Goal: Task Accomplishment & Management: Manage account settings

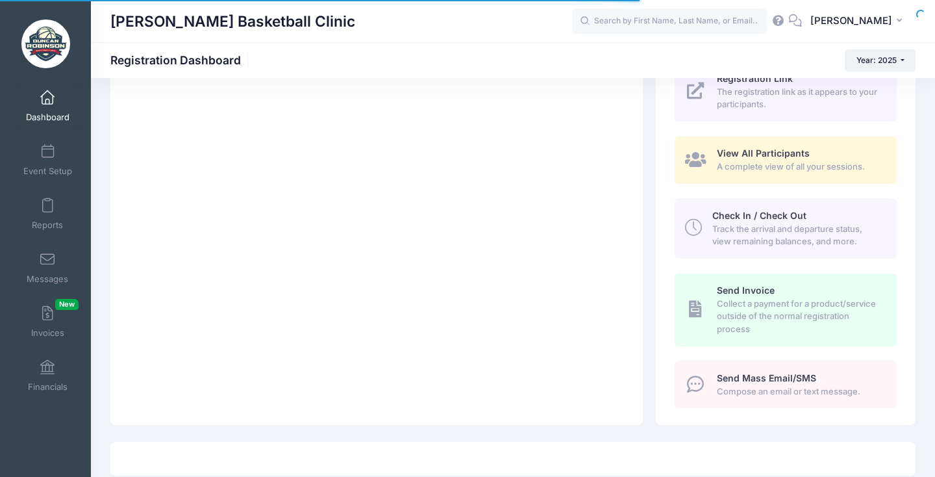
scroll to position [228, 0]
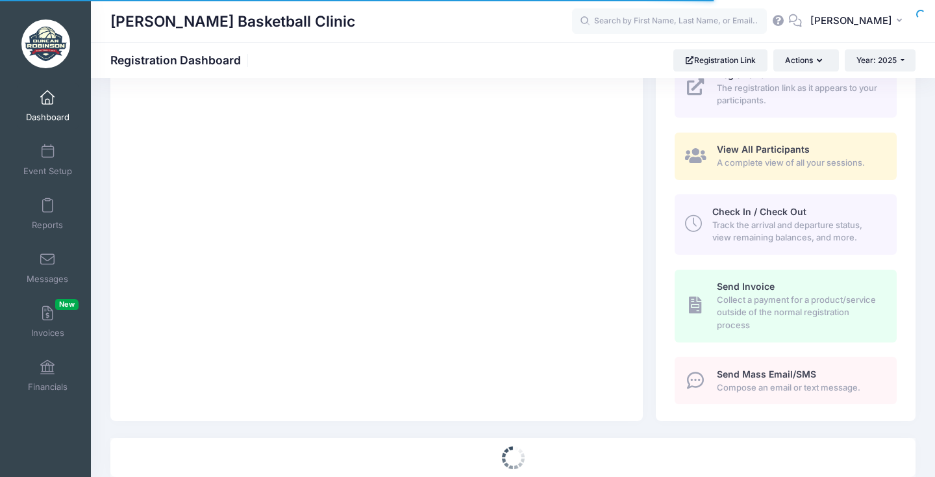
select select
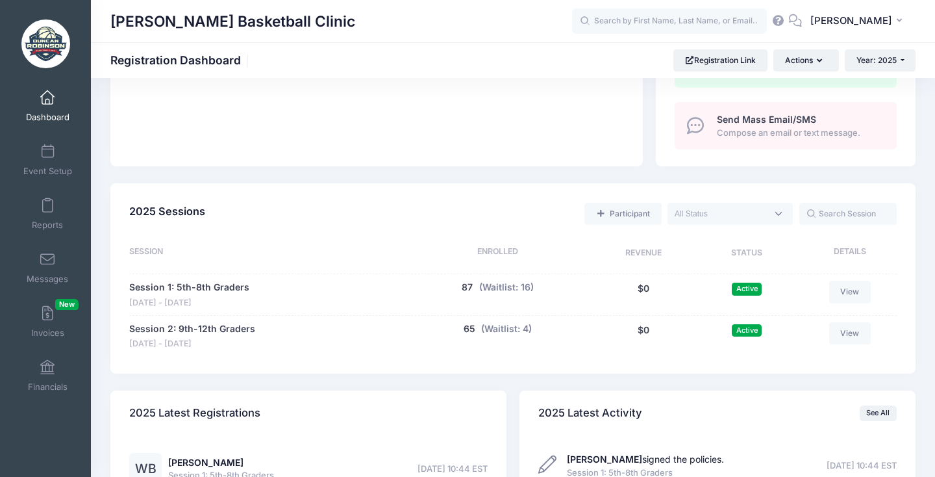
scroll to position [544, 0]
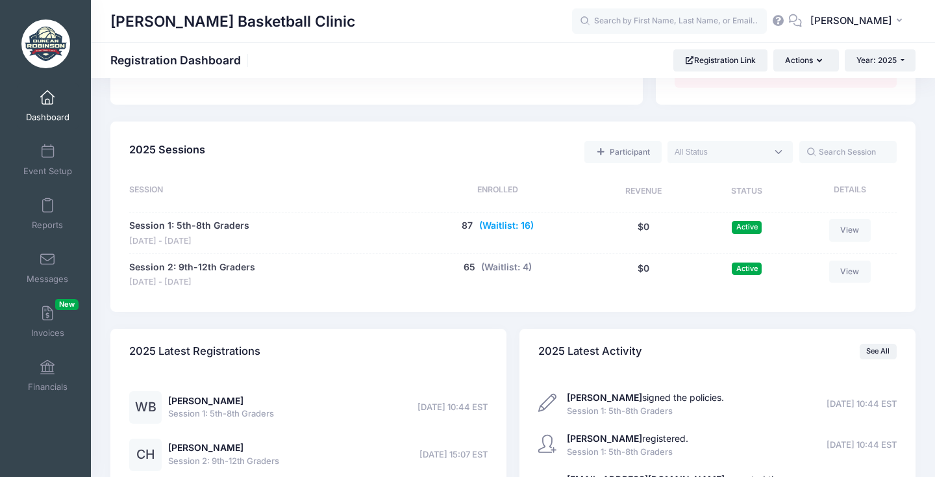
click at [497, 224] on button "(Waitlist: 16)" at bounding box center [506, 226] width 55 height 14
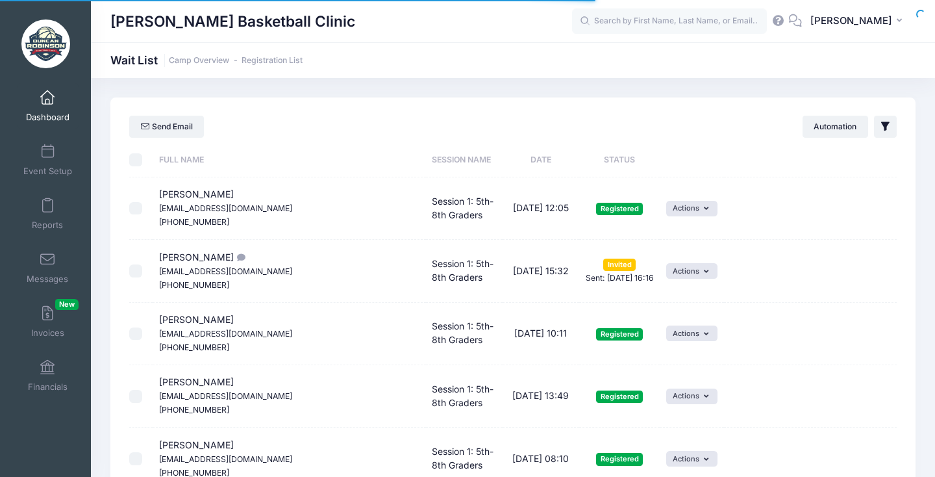
select select "50"
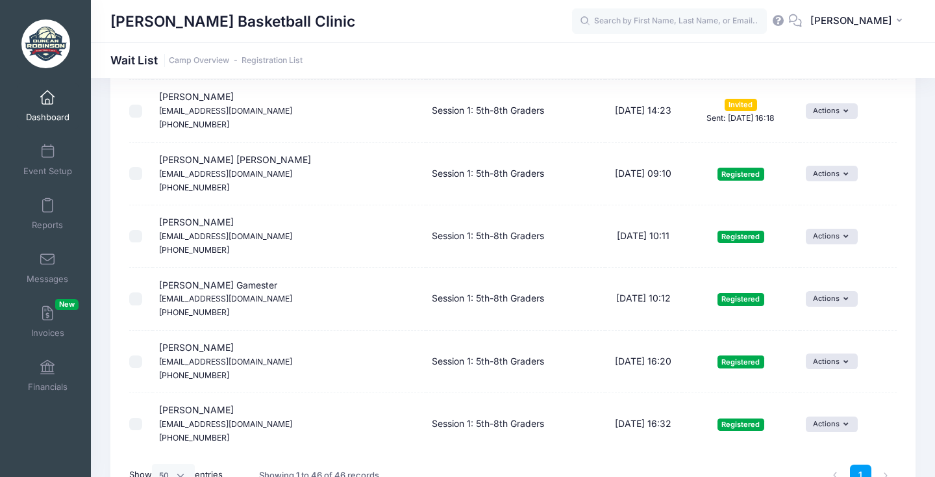
scroll to position [2627, 0]
click at [885, 465] on li at bounding box center [886, 475] width 21 height 21
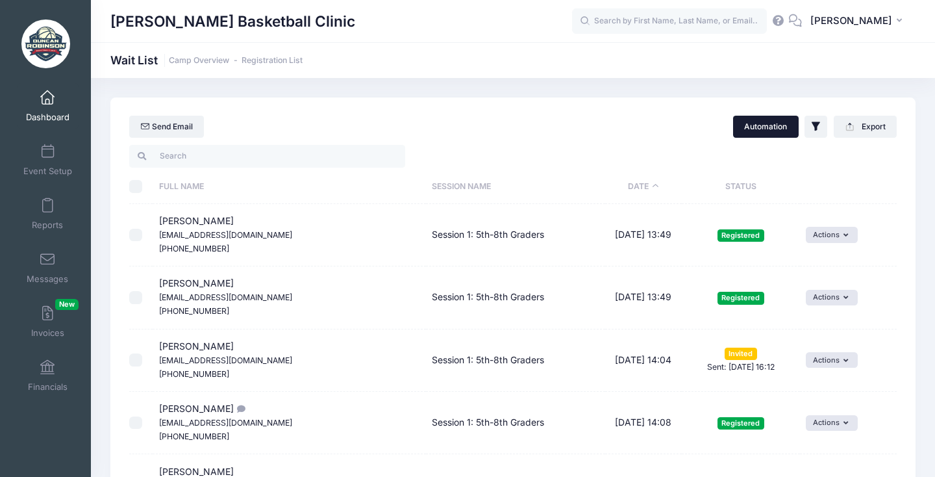
scroll to position [0, 0]
click at [52, 167] on span "Event Setup" at bounding box center [47, 171] width 49 height 11
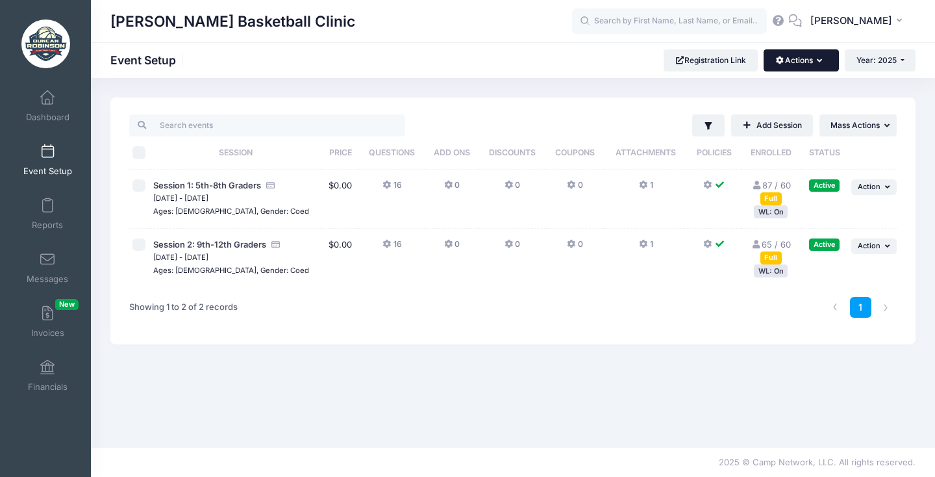
click at [782, 60] on button "Actions" at bounding box center [801, 60] width 75 height 22
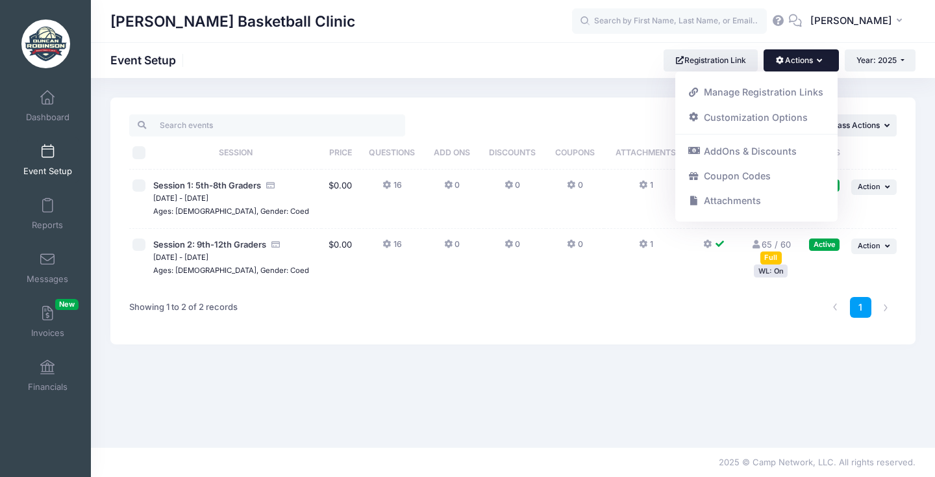
click at [787, 62] on button "Actions" at bounding box center [801, 60] width 75 height 22
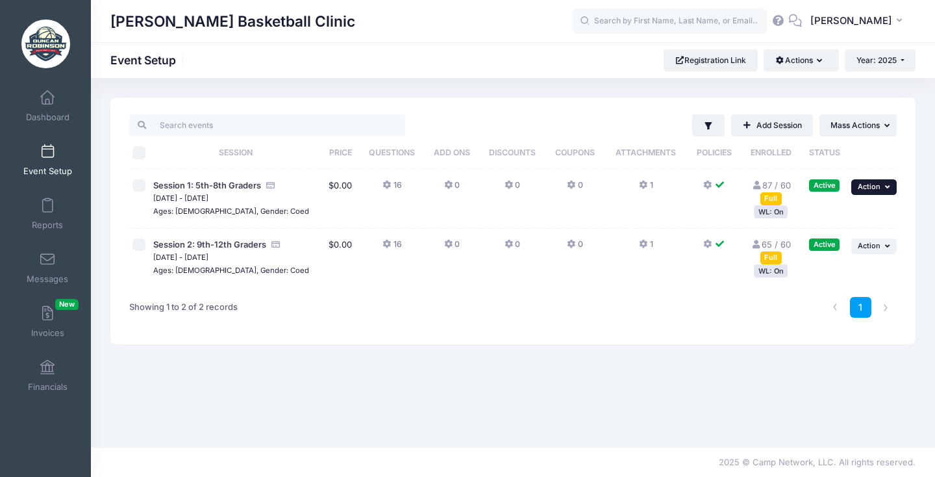
click at [872, 187] on span "Action" at bounding box center [869, 186] width 23 height 9
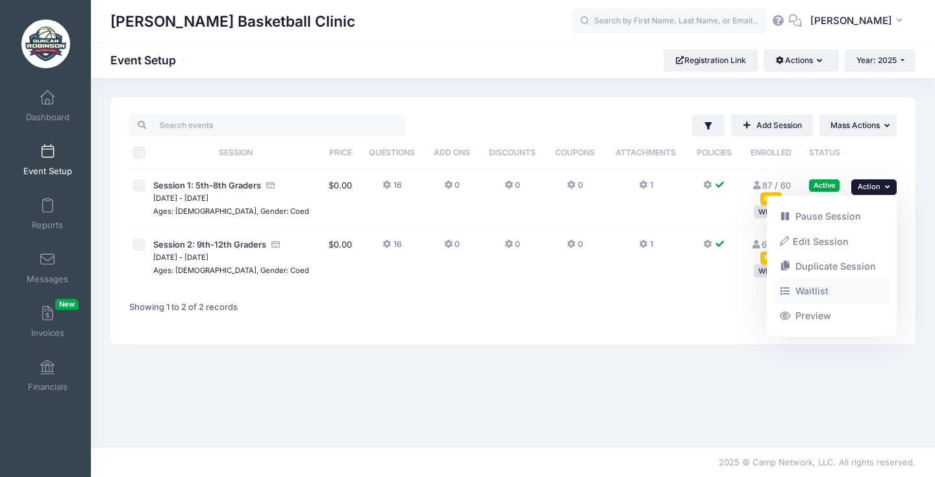
click at [822, 286] on link "Waitlist" at bounding box center [833, 291] width 118 height 25
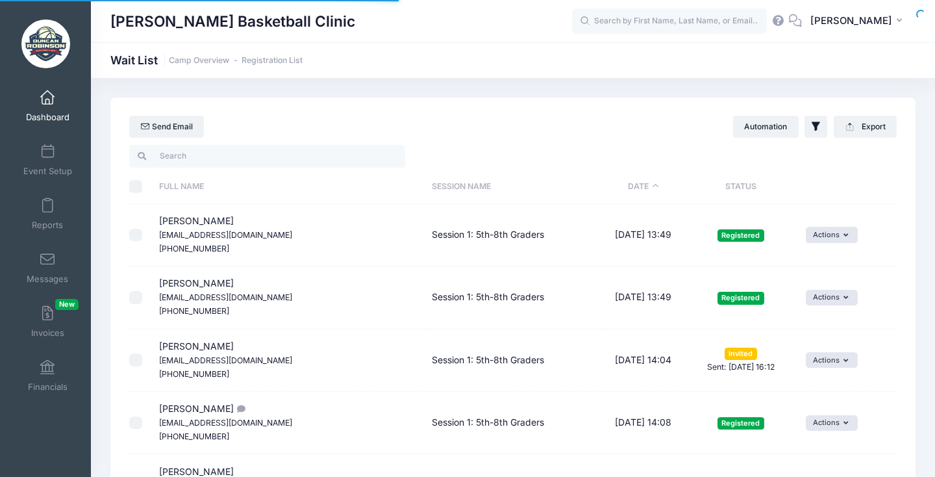
select select "50"
click at [203, 56] on link "Camp Overview" at bounding box center [199, 61] width 60 height 10
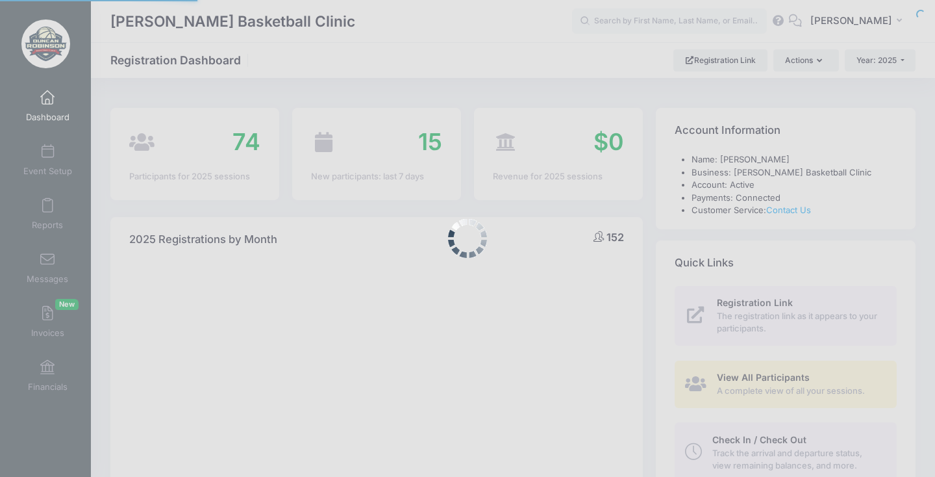
select select
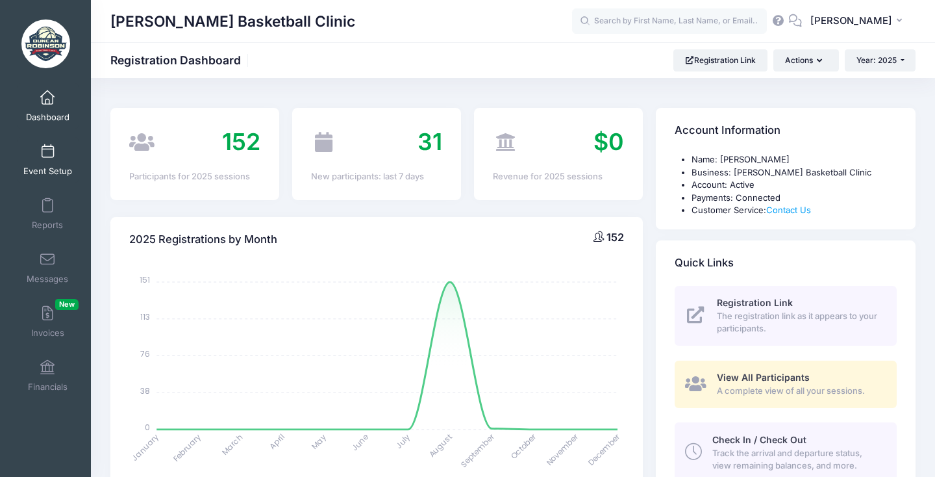
click at [49, 166] on span "Event Setup" at bounding box center [47, 171] width 49 height 11
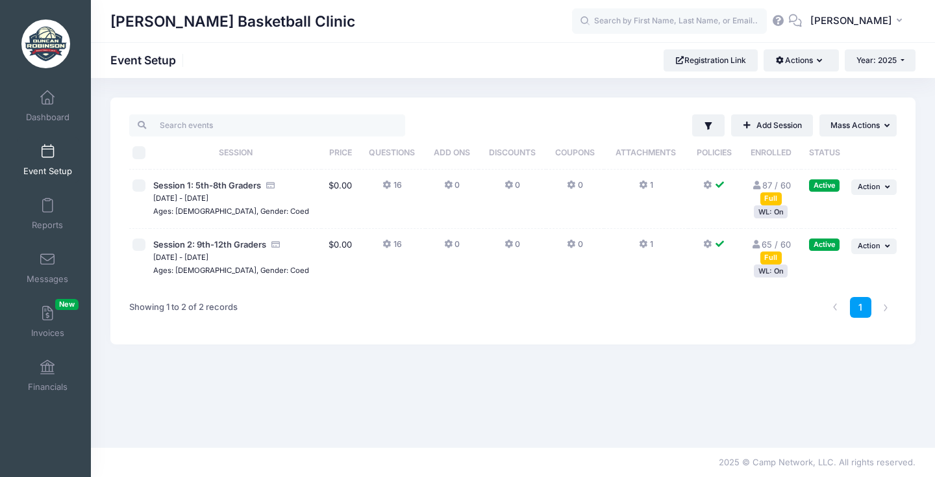
click at [898, 246] on div "Filter Filter Options Show: Active Live Completed Add Session ... Mass Actions" at bounding box center [512, 220] width 805 height 247
click at [886, 246] on icon "button" at bounding box center [889, 245] width 8 height 7
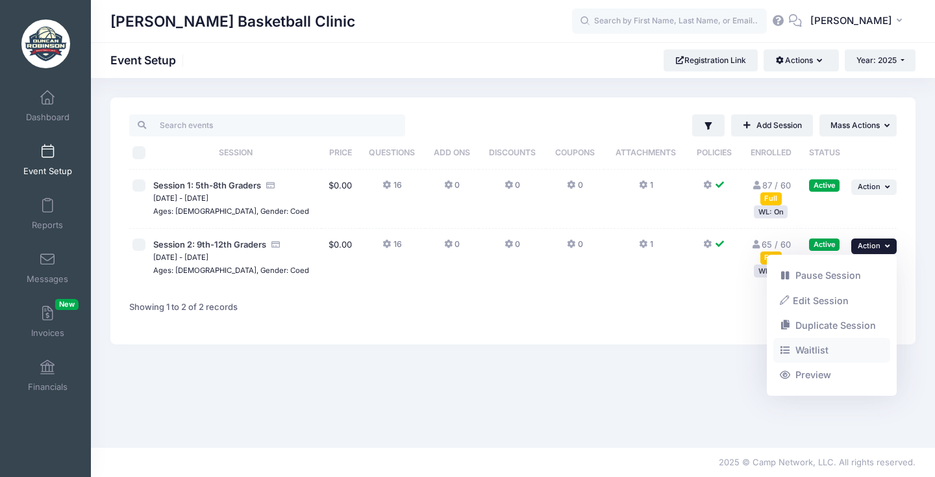
click at [818, 343] on link "Waitlist" at bounding box center [833, 350] width 118 height 25
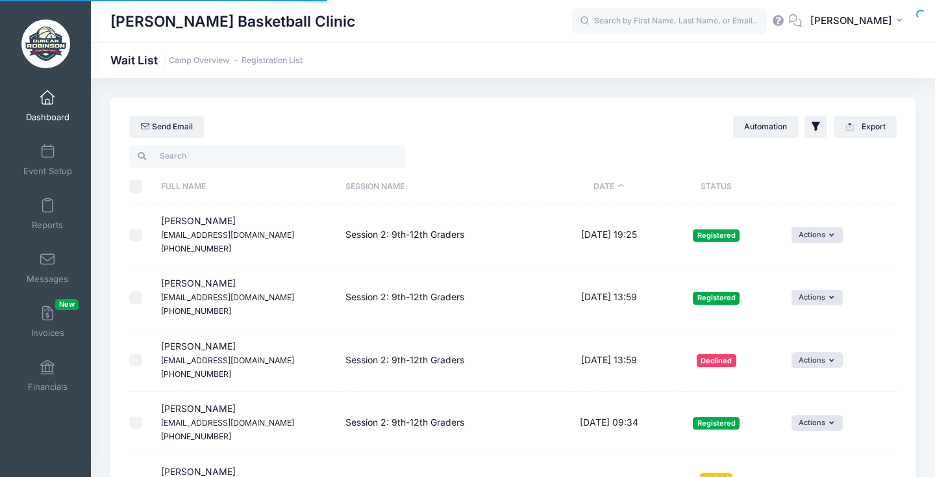
select select "50"
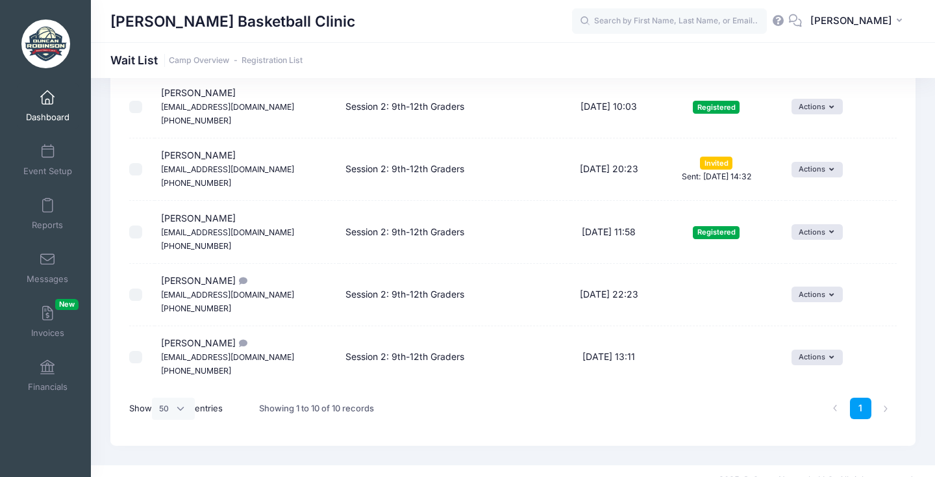
scroll to position [440, 0]
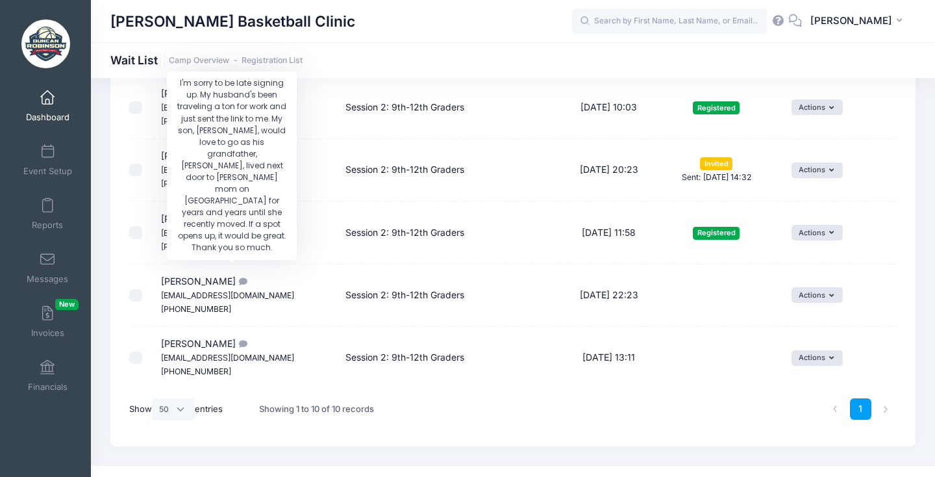
click at [236, 277] on icon "I'm sorry to be late signing up. My husband's been traveling a ton for work and…" at bounding box center [241, 281] width 10 height 8
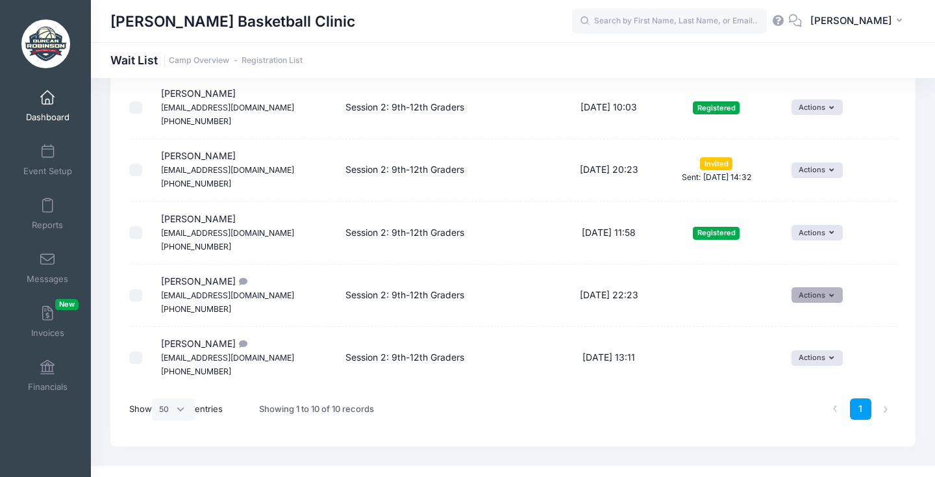
click at [834, 296] on icon "button" at bounding box center [835, 296] width 10 height 0
click at [816, 309] on link "Invite" at bounding box center [810, 308] width 57 height 25
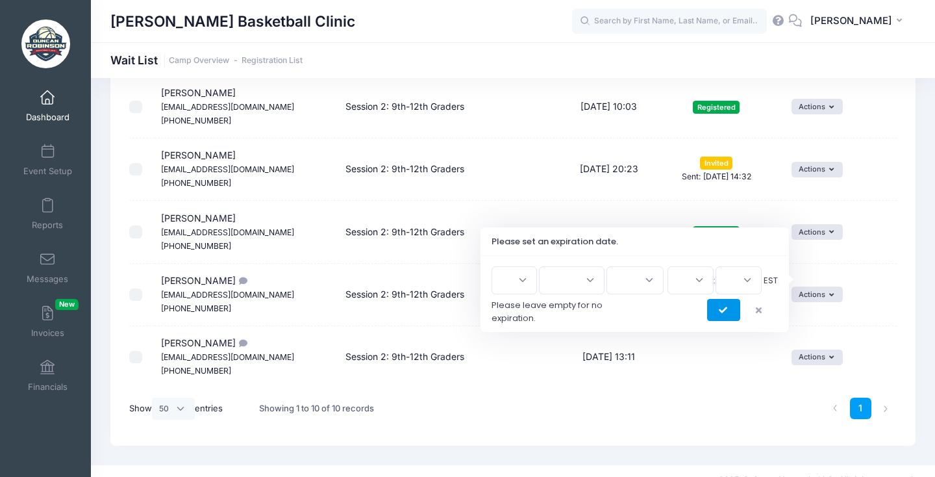
scroll to position [440, 0]
click at [726, 311] on icon "submit" at bounding box center [724, 311] width 10 height 0
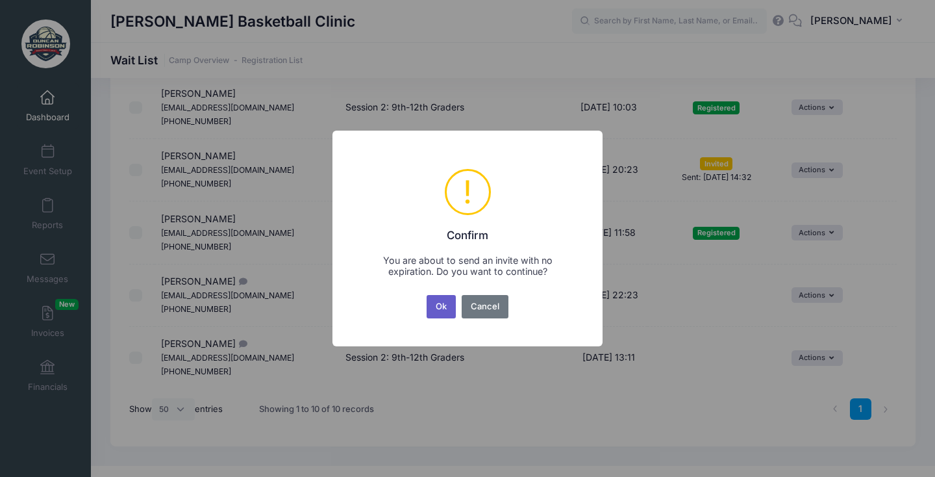
click at [437, 305] on button "Ok" at bounding box center [442, 306] width 30 height 23
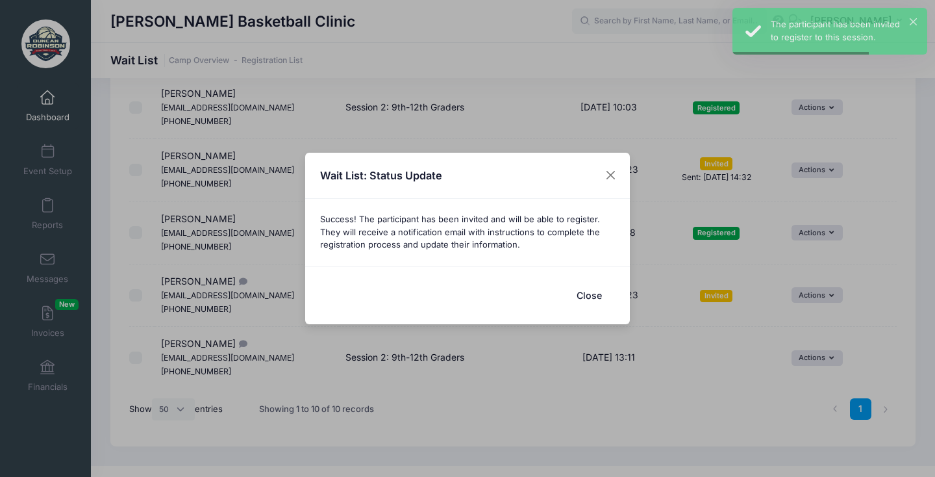
click at [595, 301] on button "Close" at bounding box center [589, 295] width 52 height 28
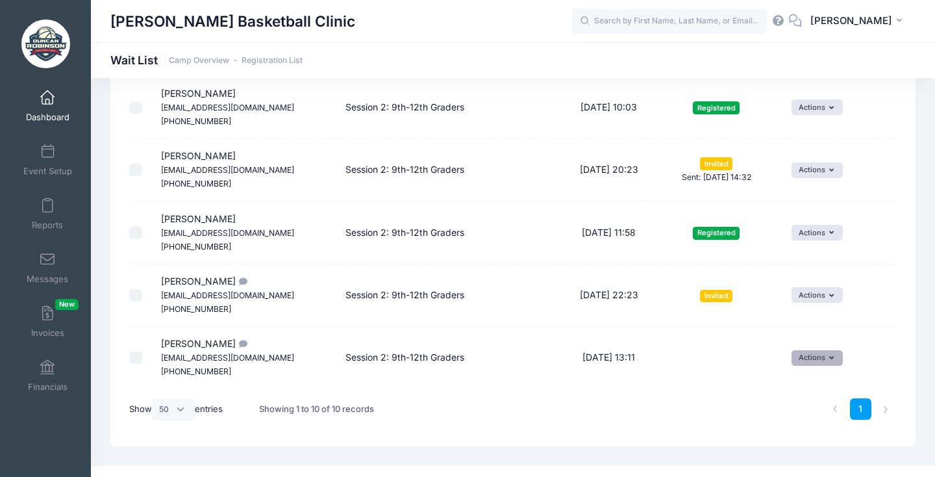
click at [820, 350] on button "Actions" at bounding box center [817, 358] width 51 height 16
click at [803, 362] on link "Invite" at bounding box center [810, 369] width 57 height 25
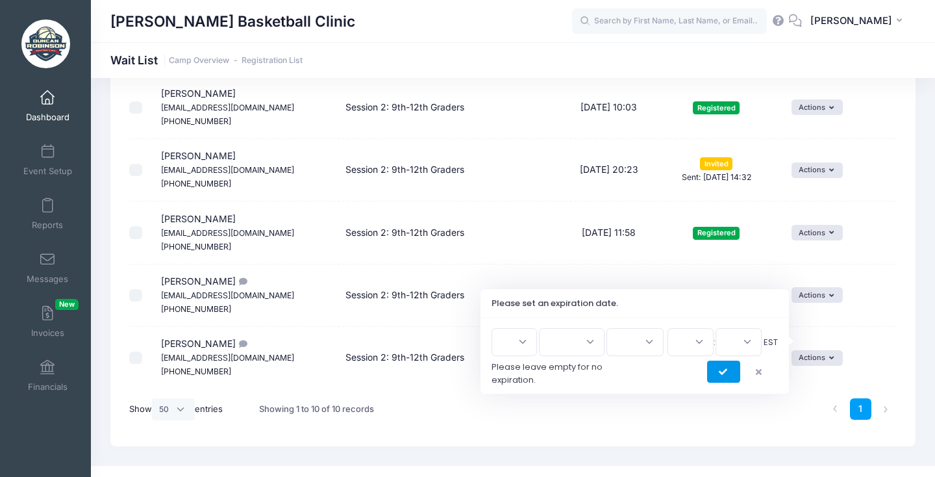
click at [734, 374] on button "submit" at bounding box center [723, 372] width 33 height 22
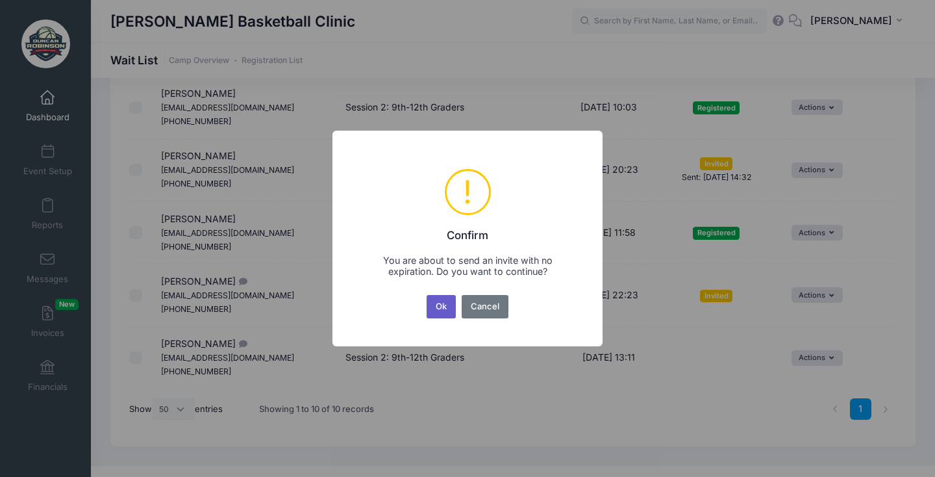
click at [433, 310] on button "Ok" at bounding box center [442, 306] width 30 height 23
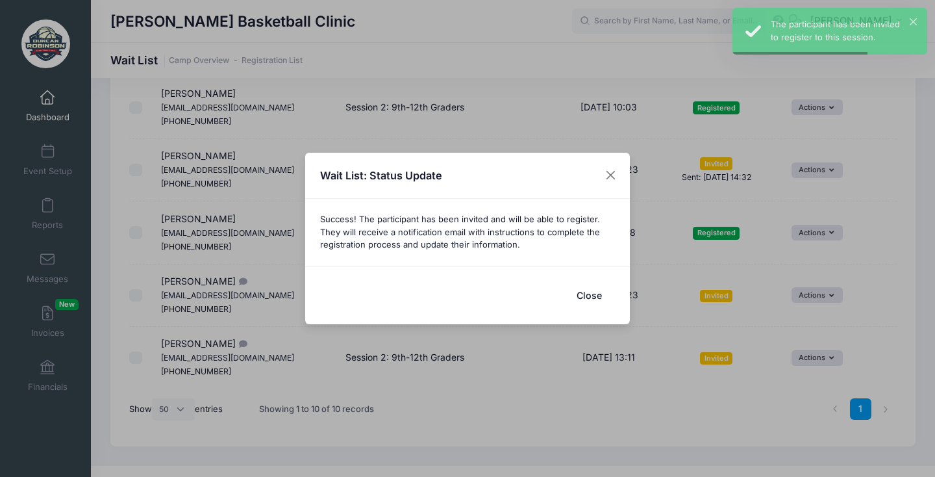
click at [586, 297] on button "Close" at bounding box center [589, 295] width 52 height 28
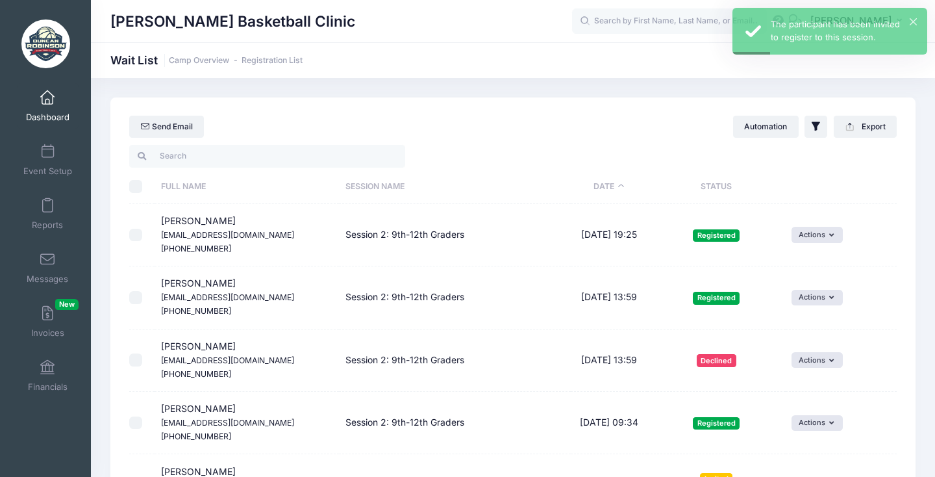
scroll to position [0, 0]
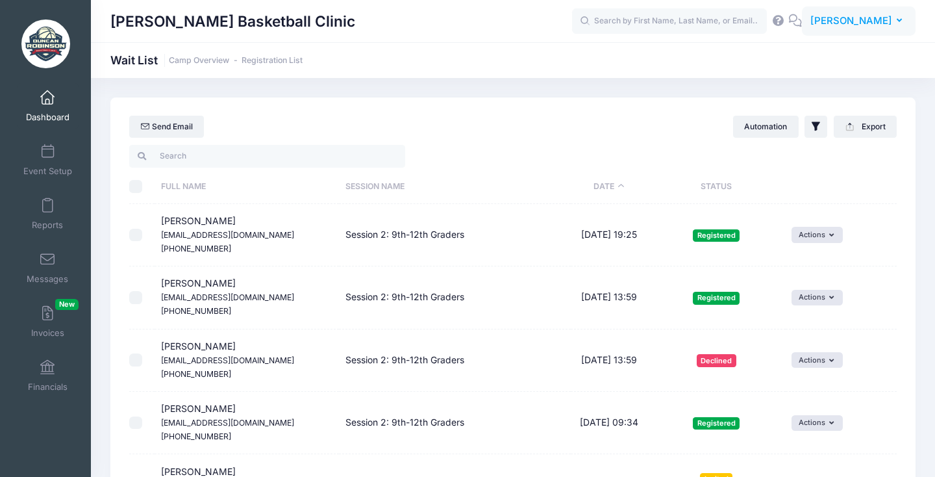
click at [885, 19] on span "[PERSON_NAME]" at bounding box center [852, 21] width 82 height 14
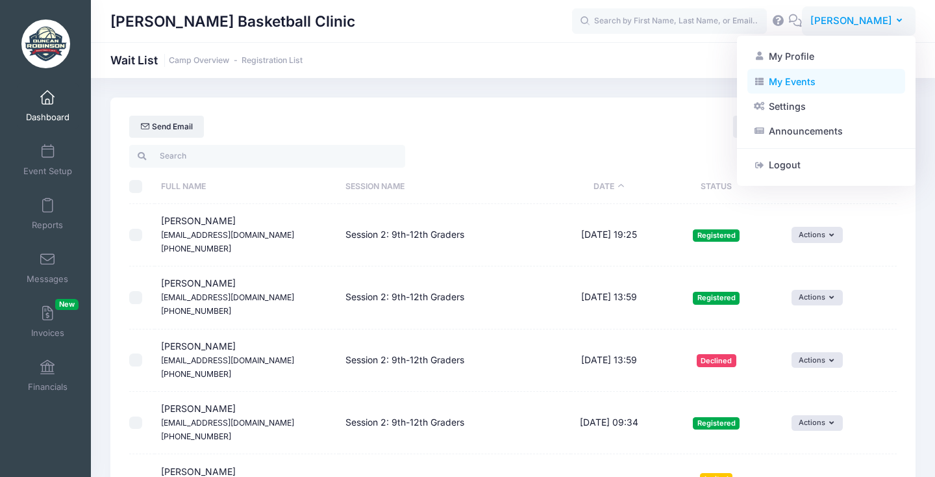
click at [811, 81] on link "My Events" at bounding box center [827, 81] width 158 height 25
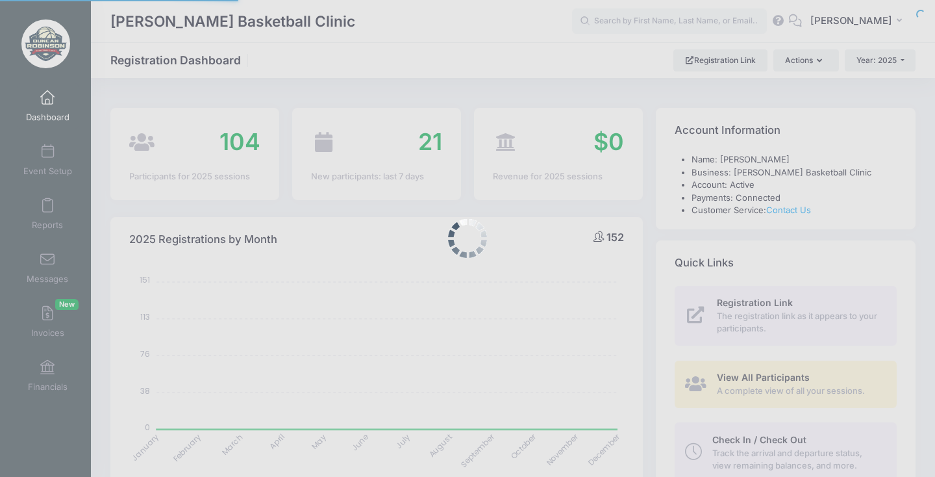
select select
